Goal: Task Accomplishment & Management: Use online tool/utility

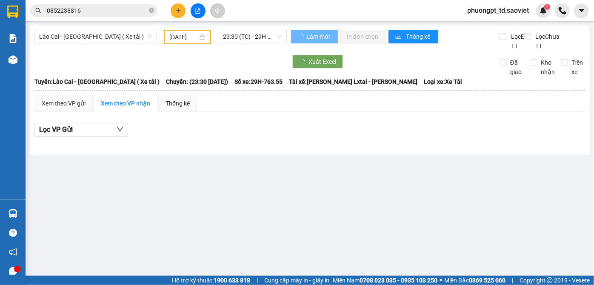
click at [108, 11] on input "0852238816" at bounding box center [97, 10] width 100 height 9
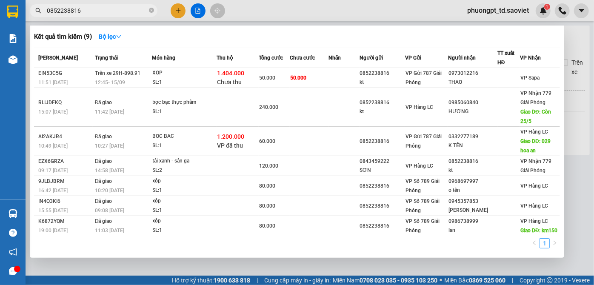
click at [108, 11] on input "0852238816" at bounding box center [97, 10] width 100 height 9
paste input "0978668822"
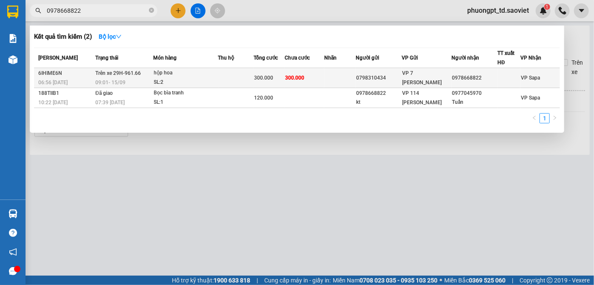
type input "0978668822"
click at [489, 75] on div "0978668822" at bounding box center [474, 78] width 45 height 9
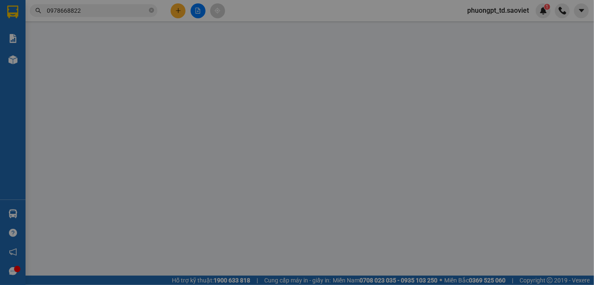
type input "0798310434"
type input "0978668822"
type input "300.000"
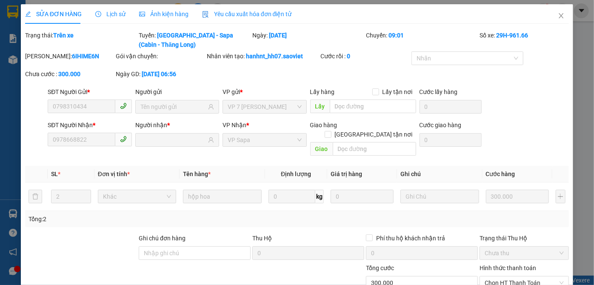
click at [111, 16] on span "Lịch sử" at bounding box center [110, 14] width 30 height 7
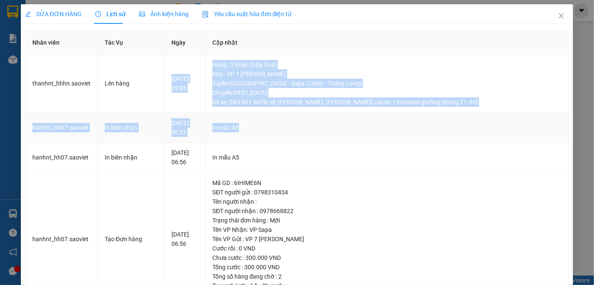
drag, startPoint x: 218, startPoint y: 58, endPoint x: 562, endPoint y: 133, distance: 352.0
click at [562, 131] on tbody "thanhnt_hhhn.saoviet Lên hàng [DATE] 09:03 [GEOGRAPHIC_DATA] : 2 Khác (hộp hoa)…" at bounding box center [298, 180] width 544 height 251
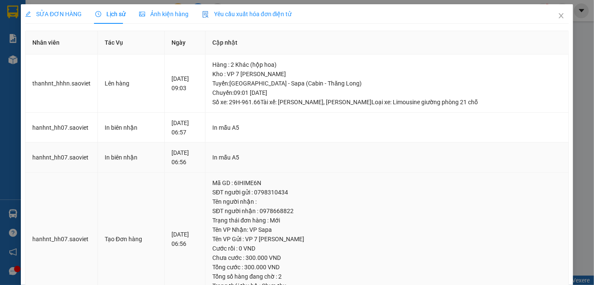
click at [493, 176] on td "Mã GD : 6IHIME6N SĐT người gửi : 0798310434 Tên người nhận : SĐT người nhận : 0…" at bounding box center [388, 239] width 364 height 133
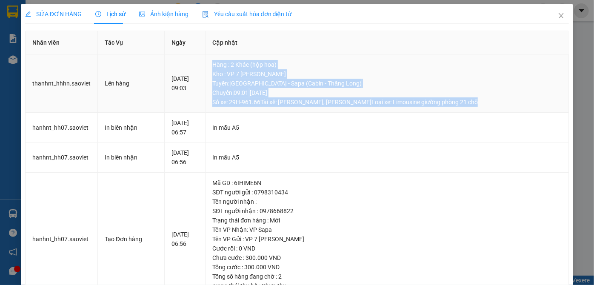
drag, startPoint x: 228, startPoint y: 64, endPoint x: 484, endPoint y: 107, distance: 259.5
click at [484, 107] on td "Hàng : 2 Khác (hộp hoa) Kho : VP 7 [PERSON_NAME] : [GEOGRAPHIC_DATA] - [GEOGRAP…" at bounding box center [388, 84] width 364 height 58
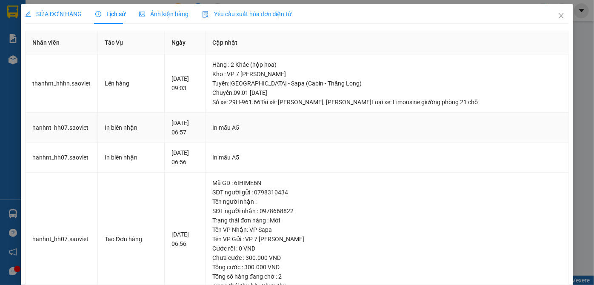
click at [477, 113] on td "In mẫu A5" at bounding box center [388, 128] width 364 height 30
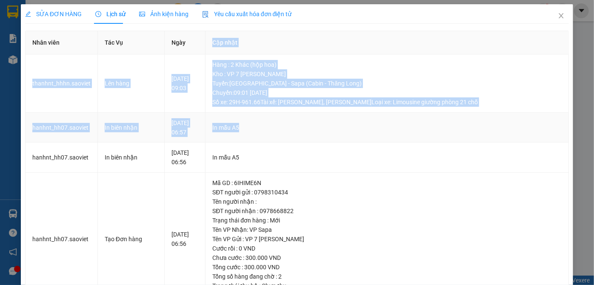
drag, startPoint x: 215, startPoint y: 50, endPoint x: 509, endPoint y: 126, distance: 303.5
click at [509, 126] on table "Nhân viên Tác Vụ Ngày Cập nhật thanhnt_hhhn.saoviet Lên hàng [DATE] 09:03 Hàng …" at bounding box center [298, 168] width 544 height 275
click at [262, 124] on div "In mẫu A5" at bounding box center [387, 127] width 350 height 9
drag, startPoint x: 239, startPoint y: 65, endPoint x: 402, endPoint y: 147, distance: 182.2
click at [463, 116] on tbody "thanhnt_hhhn.saoviet Lên hàng [DATE] 09:03 [GEOGRAPHIC_DATA] : 2 Khác (hộp hoa)…" at bounding box center [298, 180] width 544 height 251
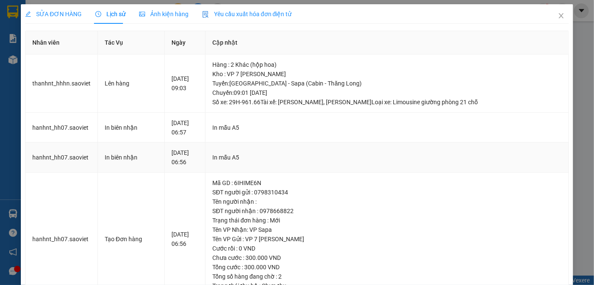
click at [389, 153] on div "In mẫu A5" at bounding box center [387, 157] width 350 height 9
